Goal: Information Seeking & Learning: Find contact information

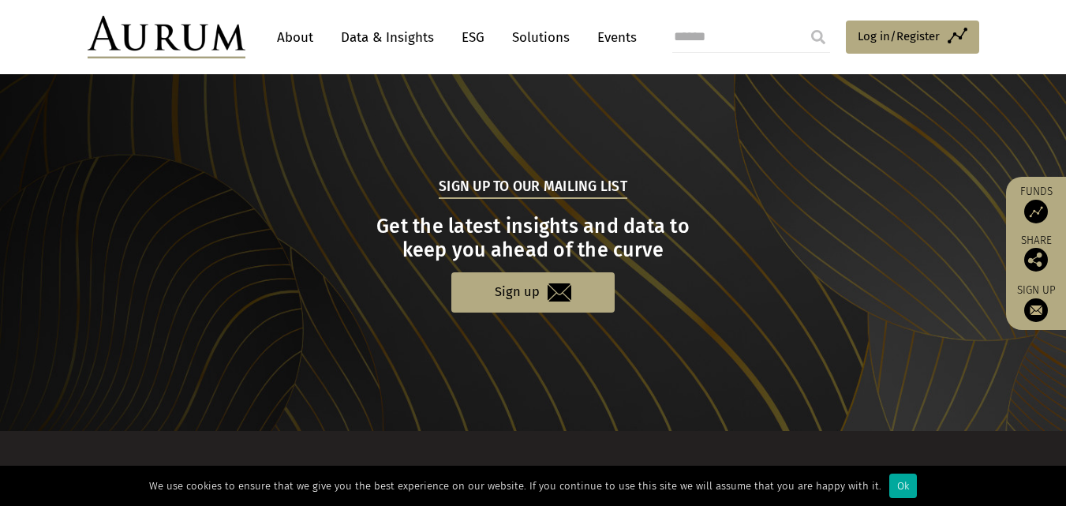
scroll to position [1703, 0]
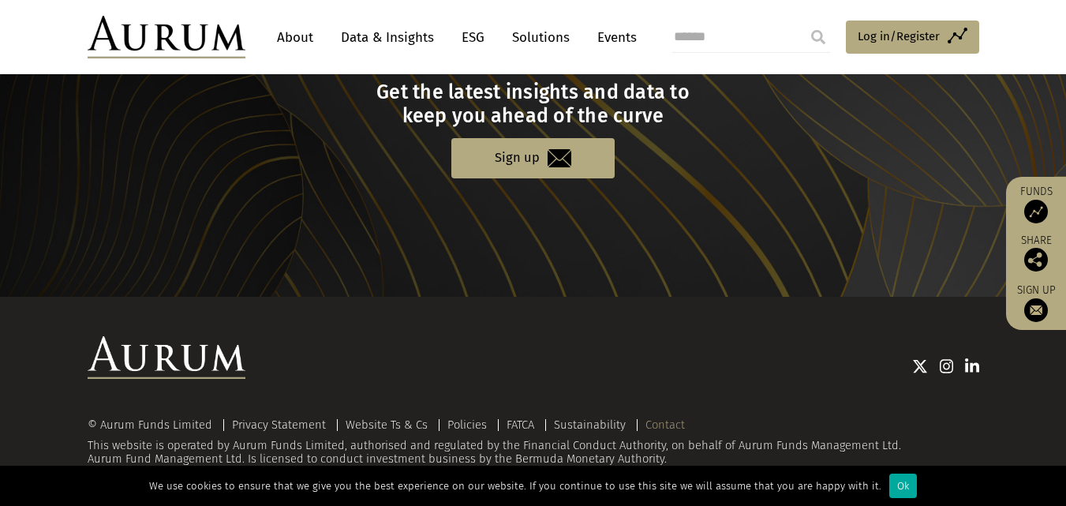
click at [675, 427] on link "Contact" at bounding box center [665, 425] width 39 height 14
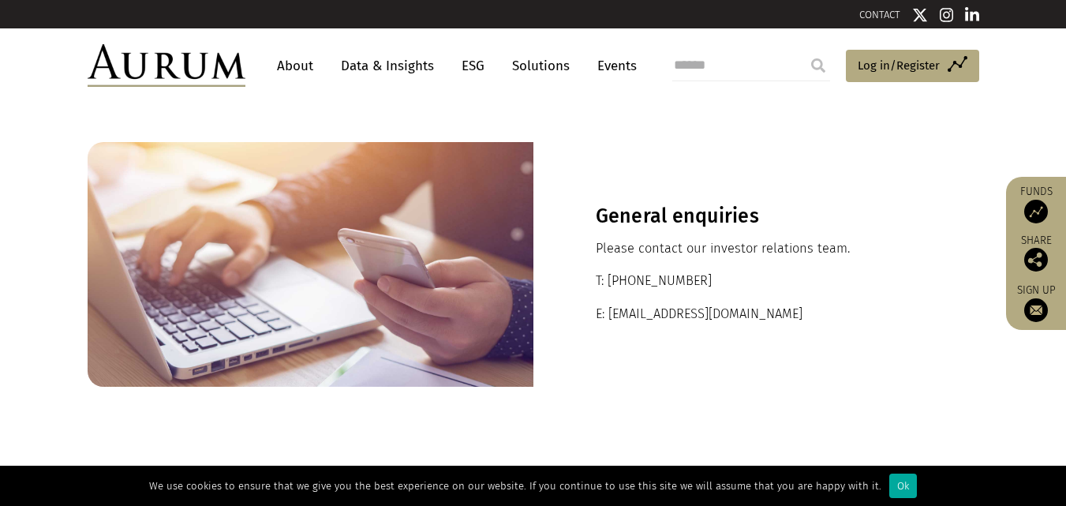
drag, startPoint x: 707, startPoint y: 272, endPoint x: 614, endPoint y: 268, distance: 93.2
click at [614, 268] on div "General enquiries Please contact our investor relations team. T: +44 20 7589 11…" at bounding box center [757, 264] width 446 height 245
copy p "44 20 7589 1130"
drag, startPoint x: 729, startPoint y: 310, endPoint x: 605, endPoint y: 319, distance: 125.0
click at [605, 319] on p "E: ir@aurumfunds.com" at bounding box center [756, 314] width 321 height 21
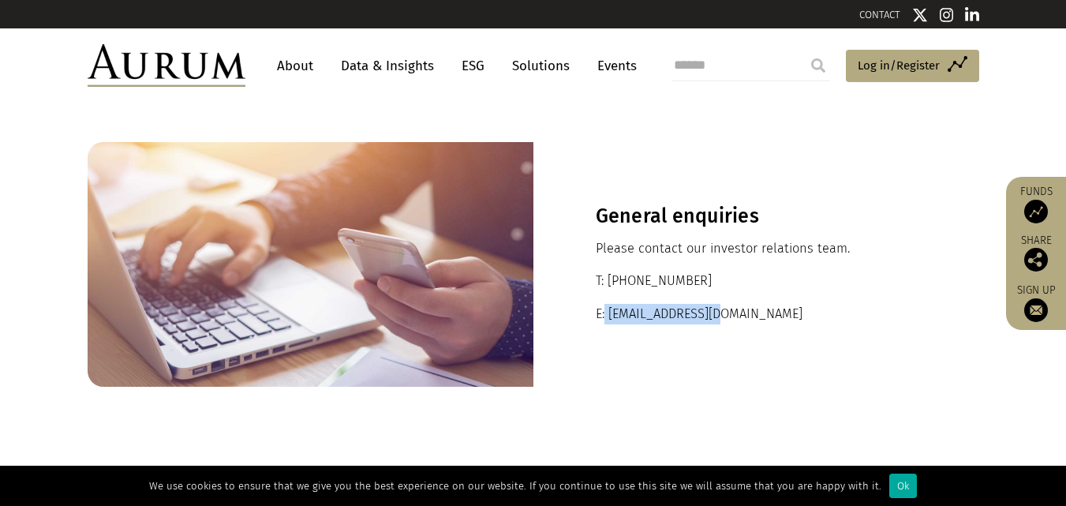
copy p "ir@aurumfunds.com"
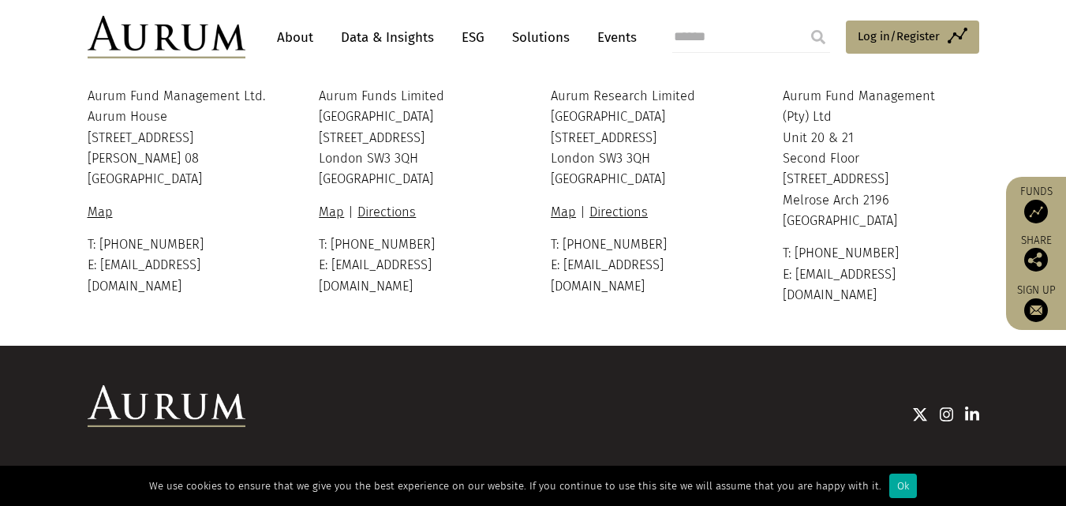
scroll to position [511, 0]
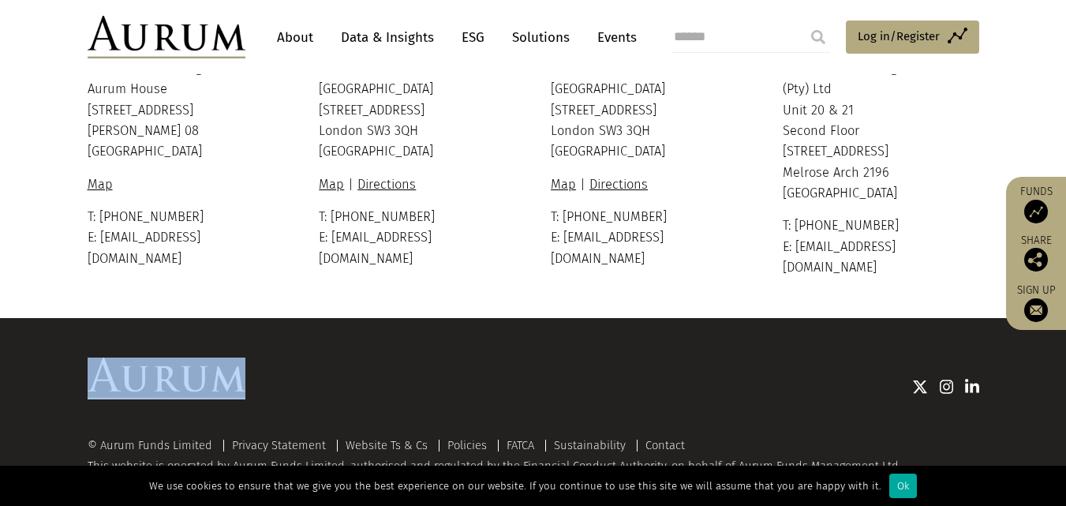
drag, startPoint x: 50, startPoint y: 339, endPoint x: 234, endPoint y: 358, distance: 184.9
click at [234, 358] on div "© Aurum Funds Limited Privacy Statement Website Ts & Cs Policies FATCA Sustaina…" at bounding box center [533, 422] width 1066 height 209
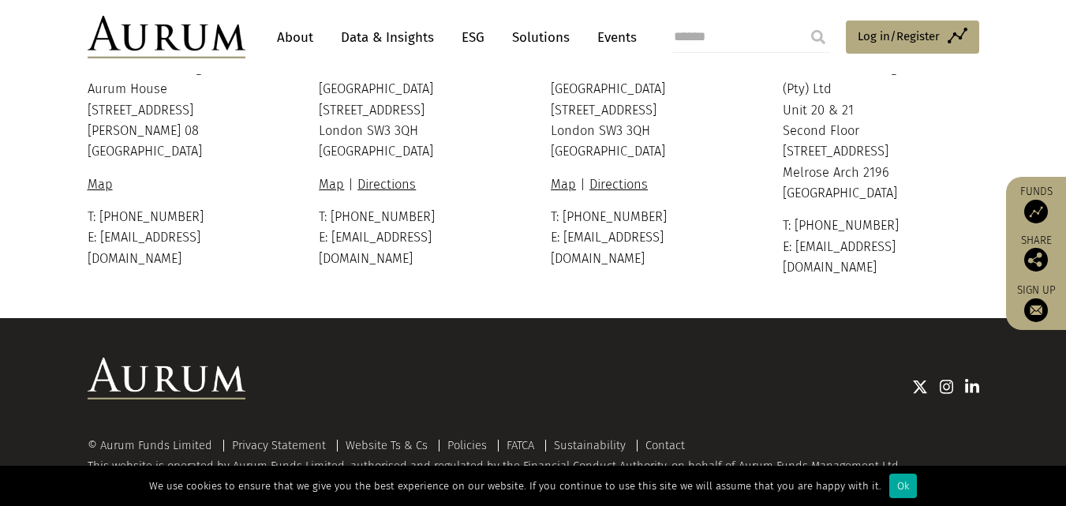
drag, startPoint x: 231, startPoint y: 358, endPoint x: 426, endPoint y: 407, distance: 201.2
click at [426, 407] on div "© Aurum Funds Limited Privacy Statement Website Ts & Cs Policies FATCA Sustaina…" at bounding box center [533, 423] width 923 height 130
drag, startPoint x: 736, startPoint y: 443, endPoint x: 766, endPoint y: 447, distance: 31.0
click at [766, 447] on div "© Aurum Funds Limited Privacy Statement Website Ts & Cs Policies FATCA Sustaina…" at bounding box center [534, 463] width 892 height 48
copy div "Aurum"
